Goal: Information Seeking & Learning: Learn about a topic

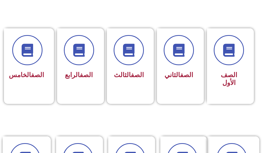
scroll to position [260, 0]
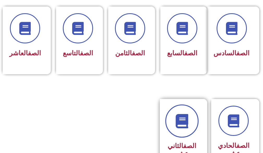
click at [177, 121] on link at bounding box center [181, 121] width 33 height 33
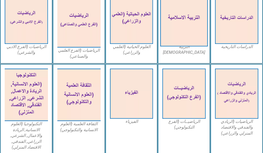
scroll to position [208, 0]
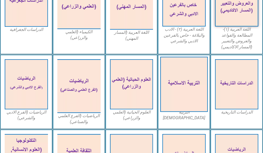
click at [192, 75] on img at bounding box center [183, 84] width 47 height 55
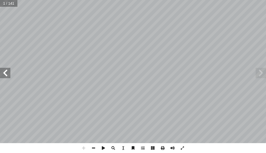
click at [8, 70] on span at bounding box center [5, 73] width 10 height 10
click at [7, 71] on span at bounding box center [5, 73] width 10 height 10
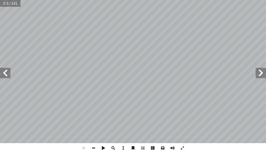
click at [7, 71] on span at bounding box center [5, 73] width 10 height 10
click at [7, 75] on span at bounding box center [5, 73] width 10 height 10
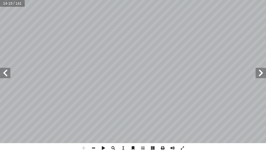
click at [6, 75] on span at bounding box center [5, 73] width 10 height 10
click at [136, 146] on div "١ 6 لذنوب. � حسان، ومغفرة إ ل� � ب، و � لله -تعالى- بالثو � لعبد ربه قابله � ذك…" at bounding box center [133, 76] width 266 height 153
click at [261, 75] on span at bounding box center [261, 73] width 10 height 10
click at [3, 75] on span at bounding box center [5, 73] width 10 height 10
click at [93, 147] on span at bounding box center [94, 148] width 10 height 10
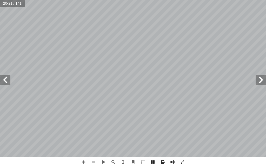
click at [233, 155] on div "١ 6 لذنوب. � حسان، ومغفرة إ ل� � ب، و � لله -تعالى- بالثو � لعبد ربه قابله � ذك…" at bounding box center [133, 83] width 266 height 167
